Goal: Book appointment/travel/reservation

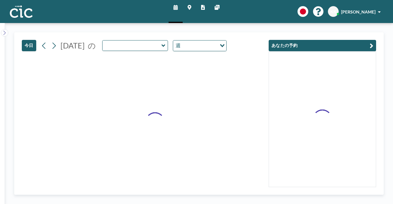
type input "Oboro"
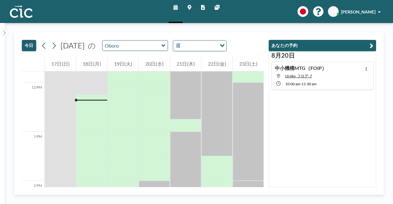
scroll to position [589, 0]
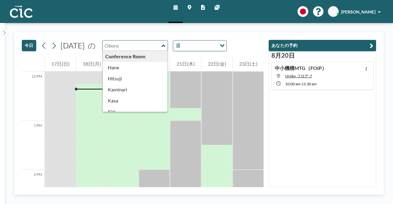
click at [159, 49] on input "text" at bounding box center [131, 45] width 59 height 10
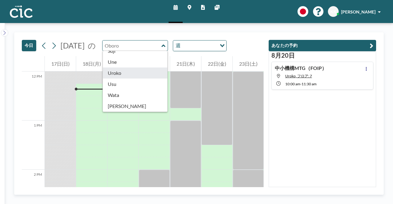
type input "Uroko"
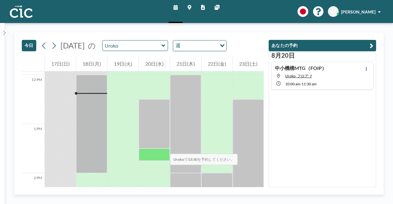
scroll to position [589, 0]
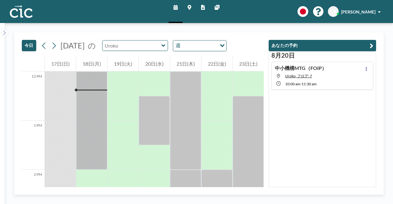
click at [136, 49] on input "text" at bounding box center [131, 45] width 59 height 10
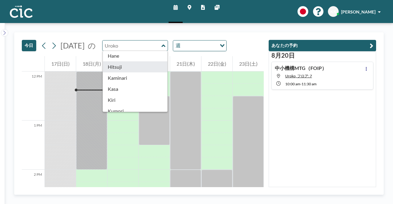
scroll to position [0, 0]
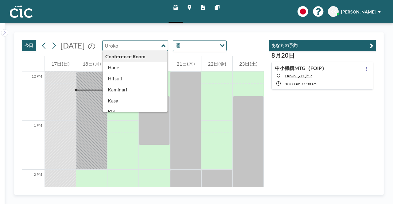
type input "Hane"
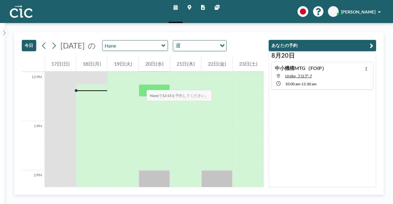
scroll to position [589, 0]
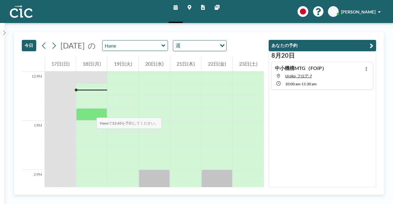
click at [90, 111] on div at bounding box center [91, 114] width 31 height 12
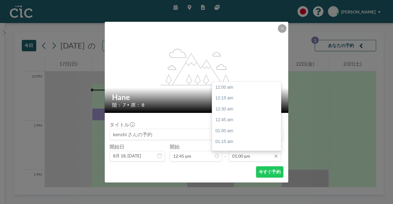
scroll to position [568, 0]
click at [236, 157] on input "01:00 pm" at bounding box center [254, 156] width 52 height 10
click at [221, 130] on div "02:00 pm" at bounding box center [248, 130] width 72 height 11
type input "02:00 pm"
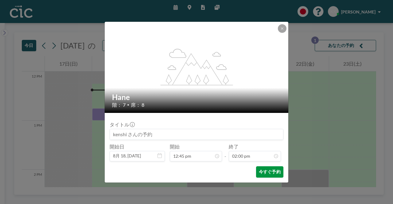
scroll to position [611, 0]
click at [268, 174] on button "今すぐ予約" at bounding box center [269, 171] width 27 height 11
